Goal: Find specific page/section: Find specific page/section

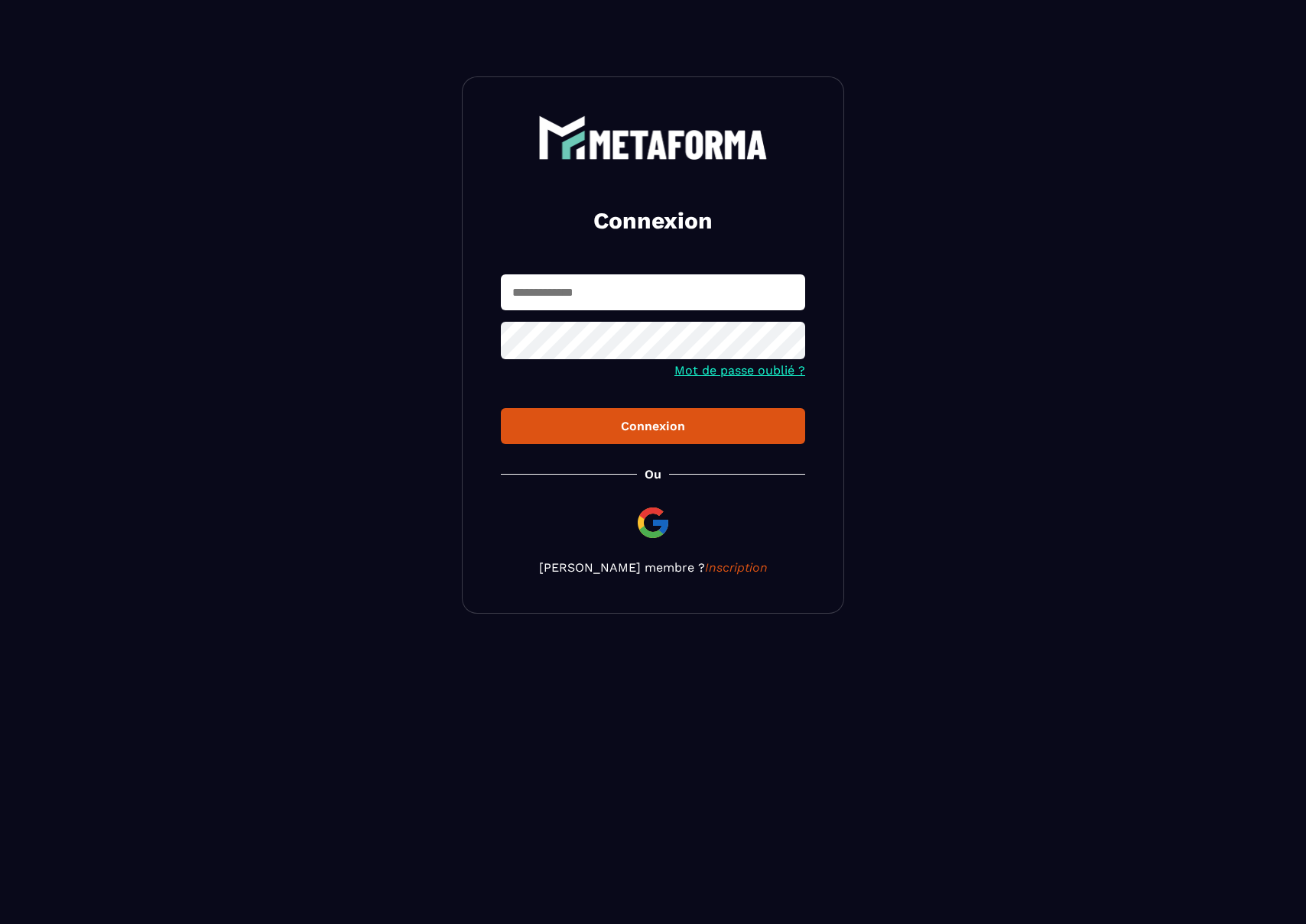
click at [600, 317] on form "Mot de passe oublié ? Connexion" at bounding box center [653, 360] width 304 height 170
click at [597, 309] on input "text" at bounding box center [653, 293] width 304 height 36
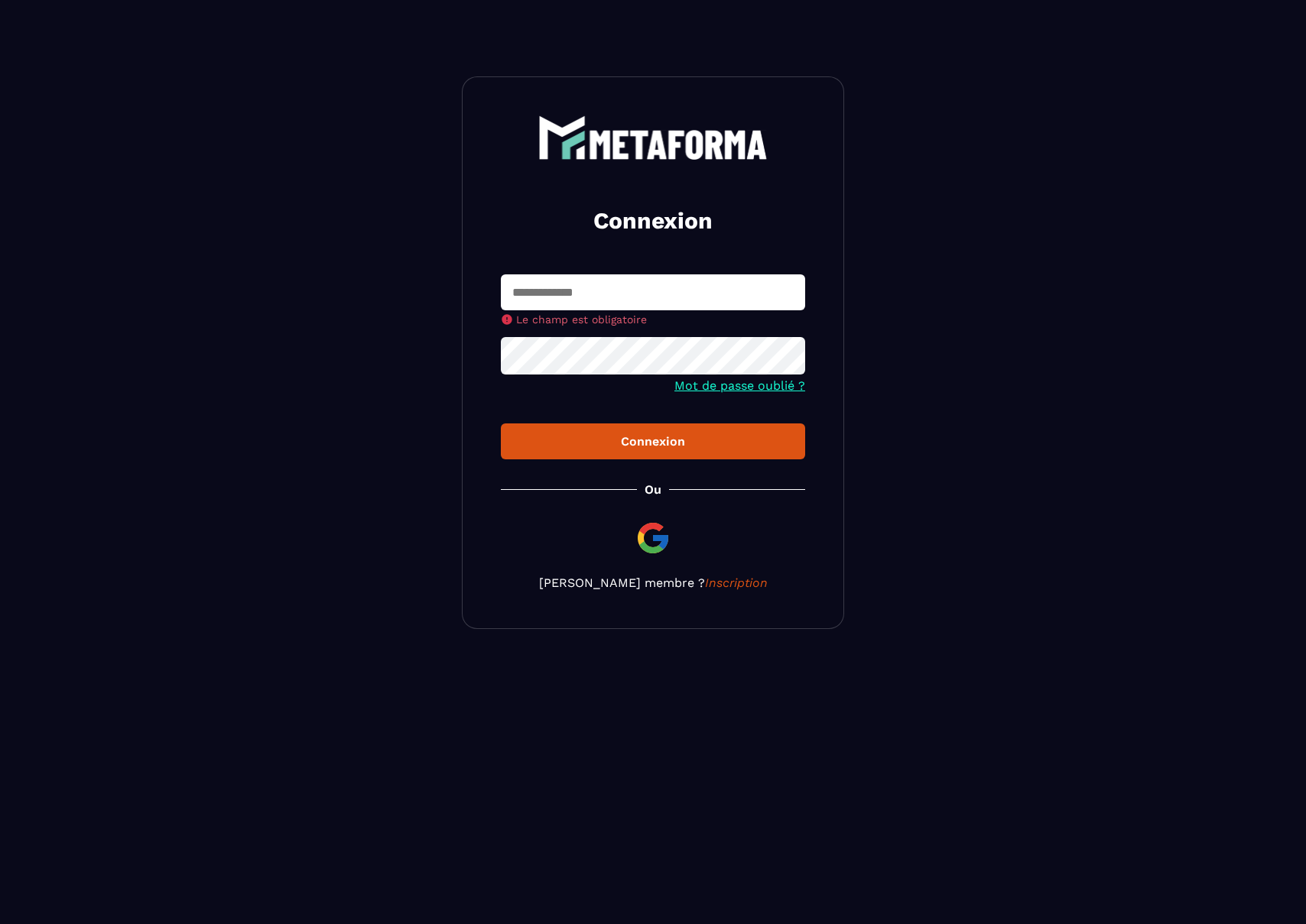
type input "**********"
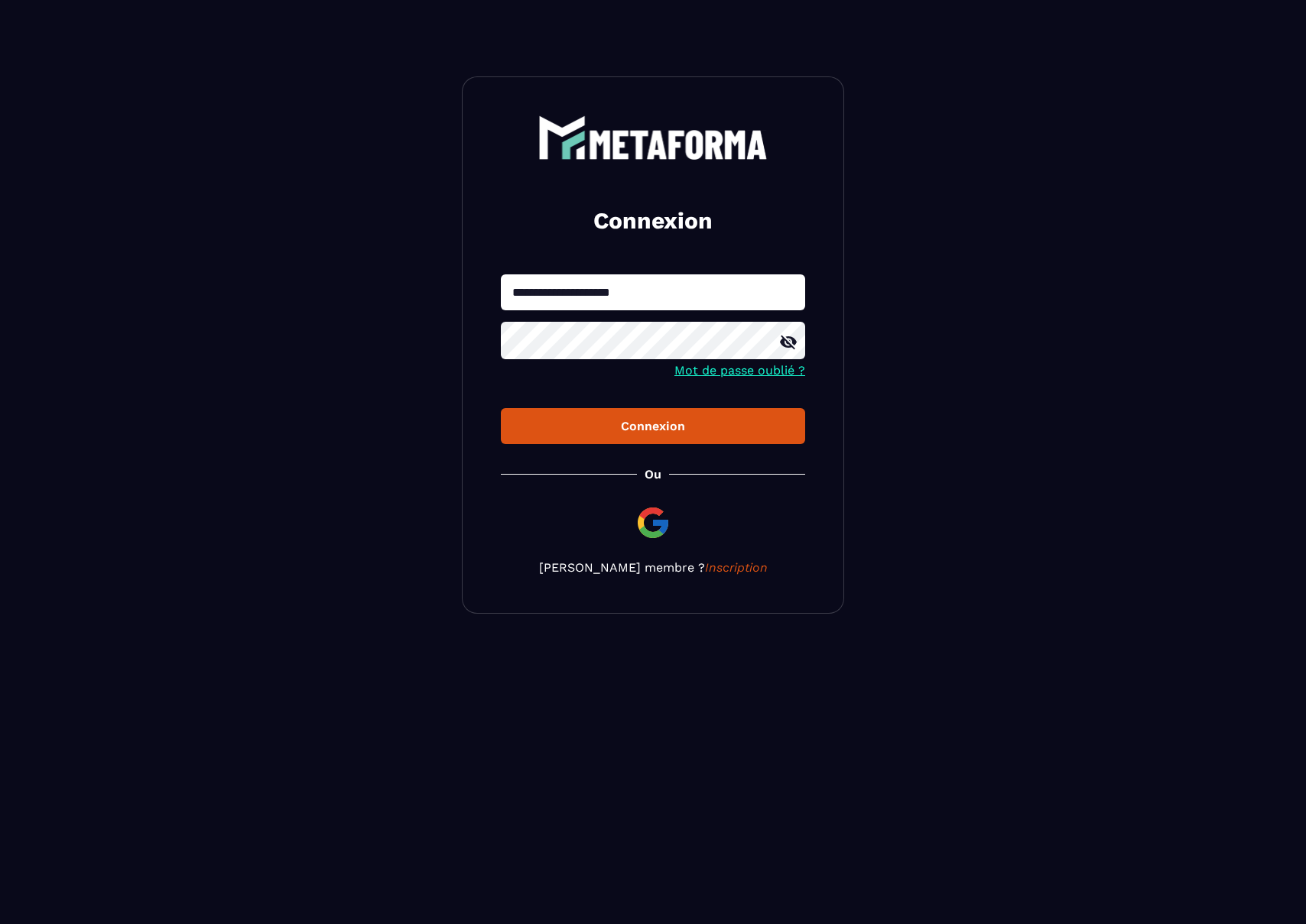
click at [641, 420] on div "Connexion" at bounding box center [653, 427] width 280 height 15
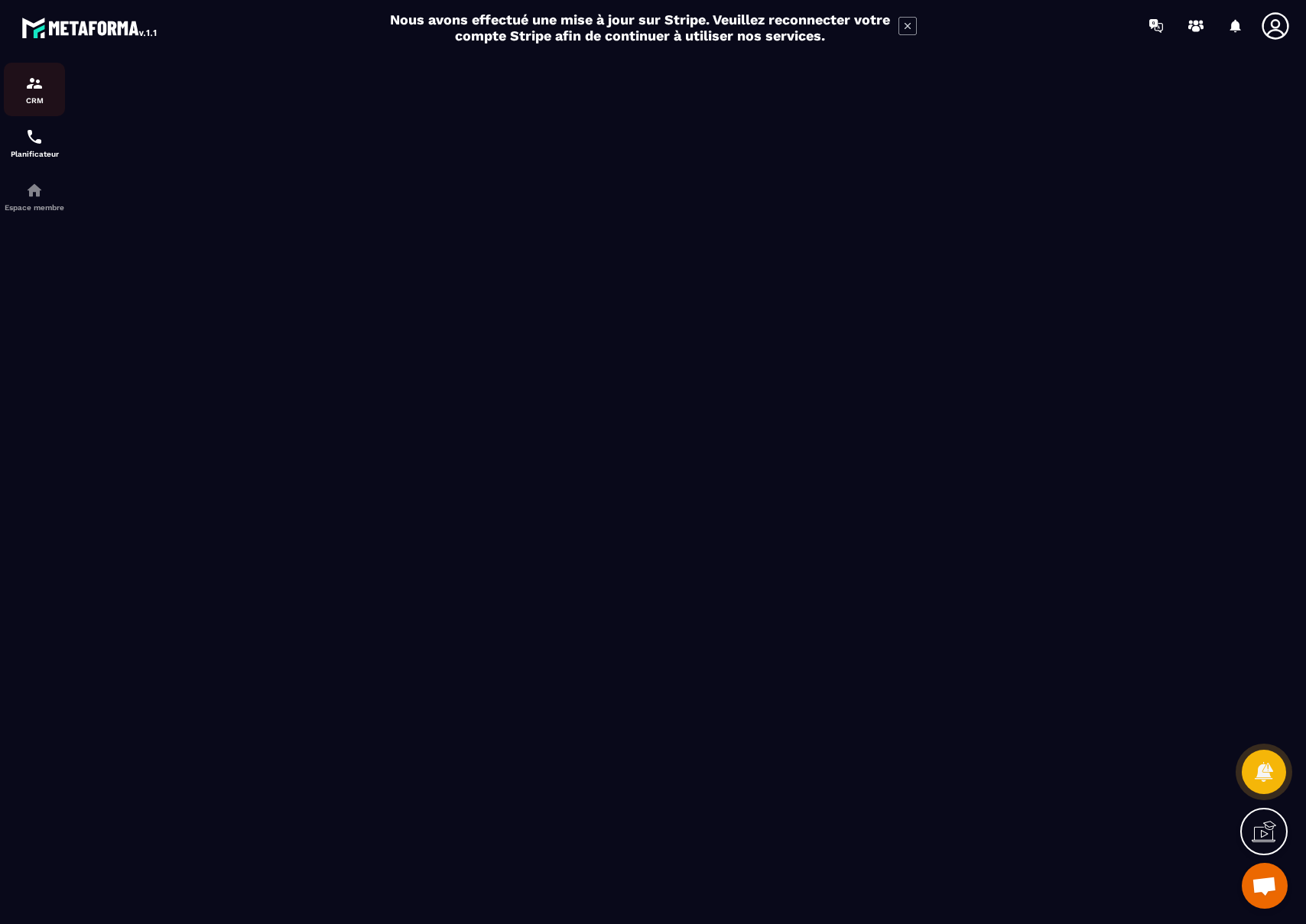
click at [32, 99] on p "CRM" at bounding box center [34, 100] width 61 height 8
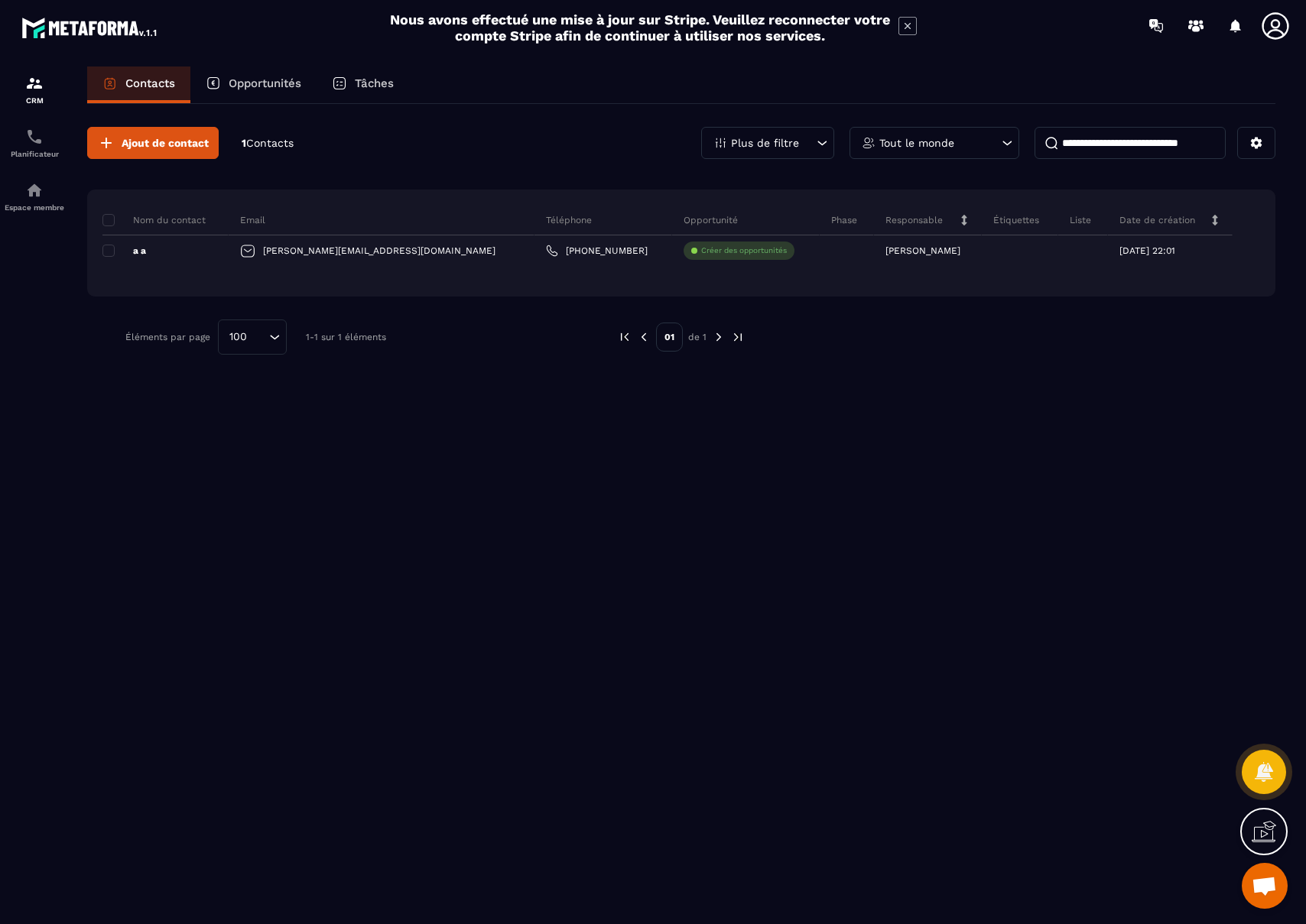
click at [1277, 17] on icon at bounding box center [1275, 25] width 30 height 30
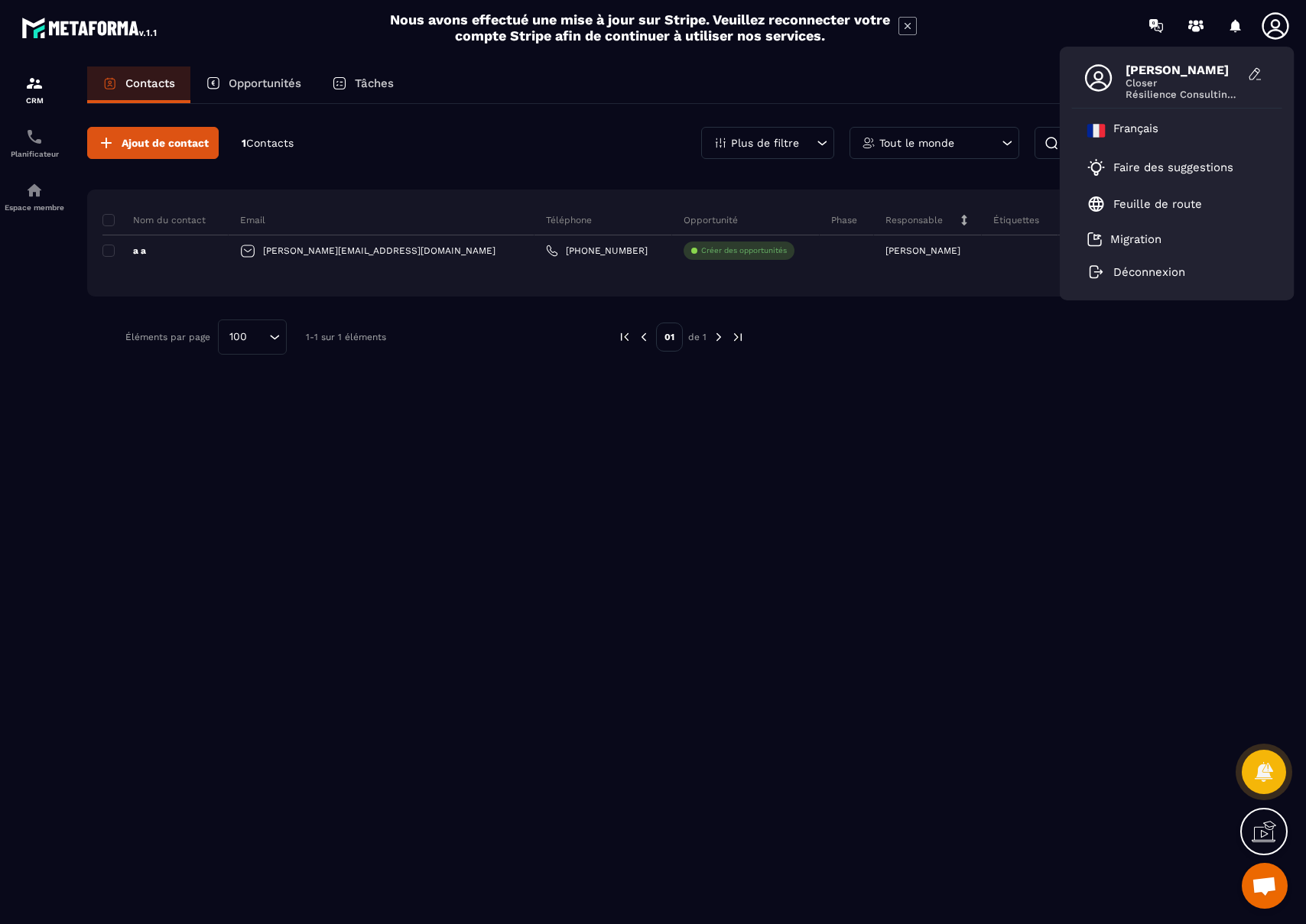
click at [929, 413] on div "Ajout de contact 1 Contacts Plus de filtre Tout le monde Nom du contact Email T…" at bounding box center [681, 512] width 1189 height 818
